Goal: Transaction & Acquisition: Obtain resource

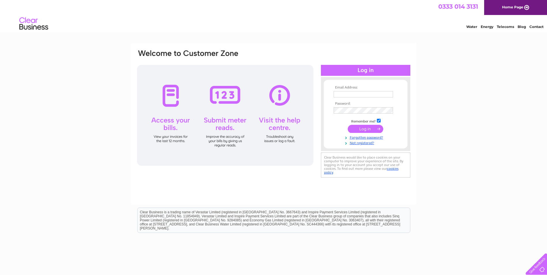
type input "[PERSON_NAME][EMAIL_ADDRESS][PERSON_NAME][DOMAIN_NAME]"
click at [355, 131] on input "submit" at bounding box center [365, 129] width 35 height 8
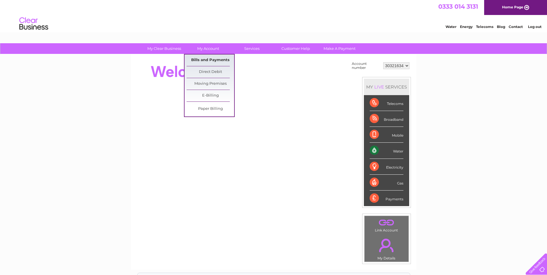
click at [212, 59] on link "Bills and Payments" at bounding box center [210, 60] width 48 height 12
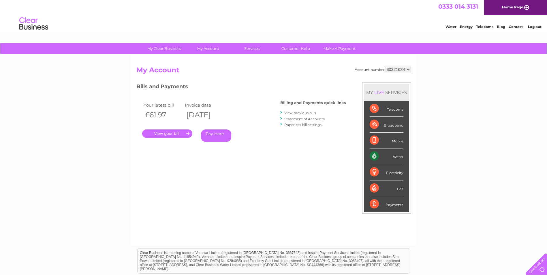
click at [177, 135] on link "." at bounding box center [167, 133] width 50 height 8
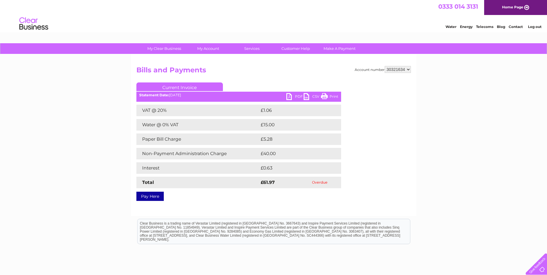
click at [408, 70] on select "30321634" at bounding box center [397, 69] width 26 height 7
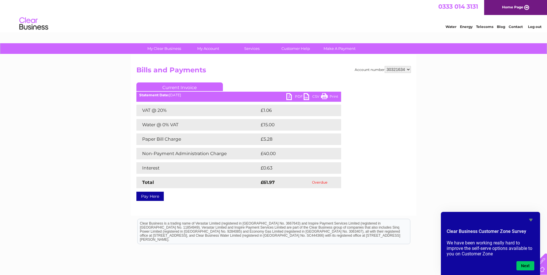
click at [294, 94] on link "PDF" at bounding box center [294, 97] width 17 height 8
